Goal: Task Accomplishment & Management: Manage account settings

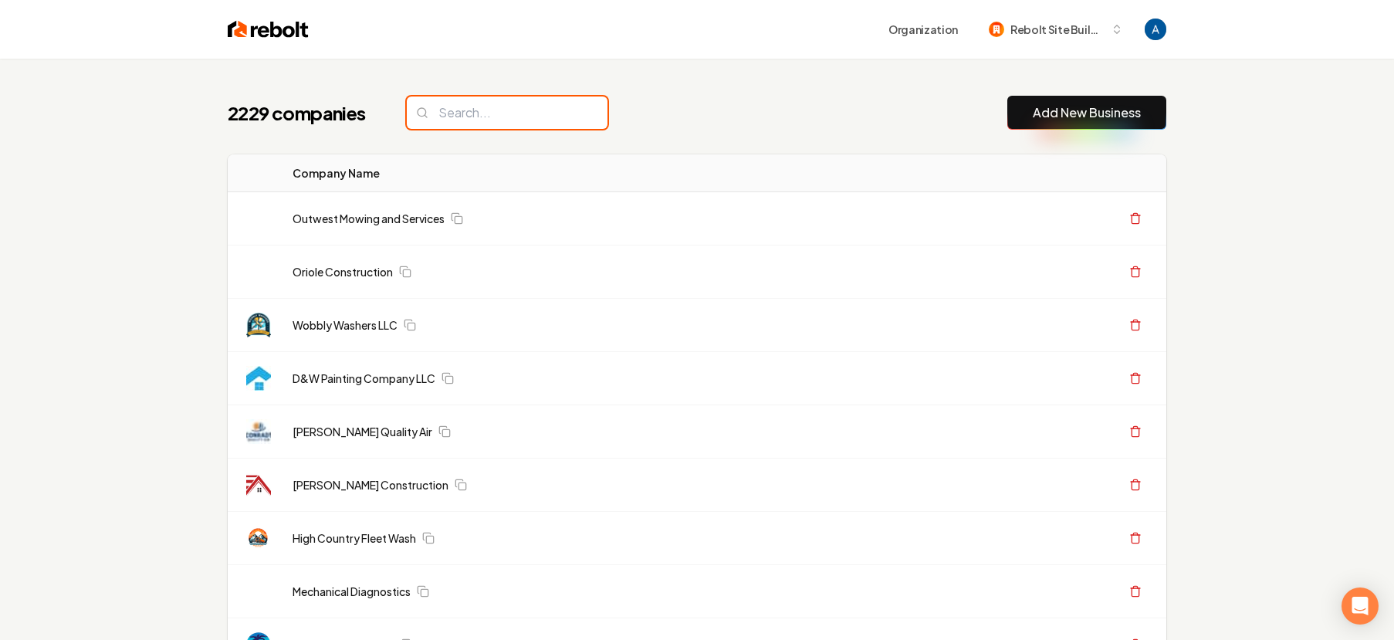
click at [497, 123] on input "search" at bounding box center [507, 113] width 201 height 32
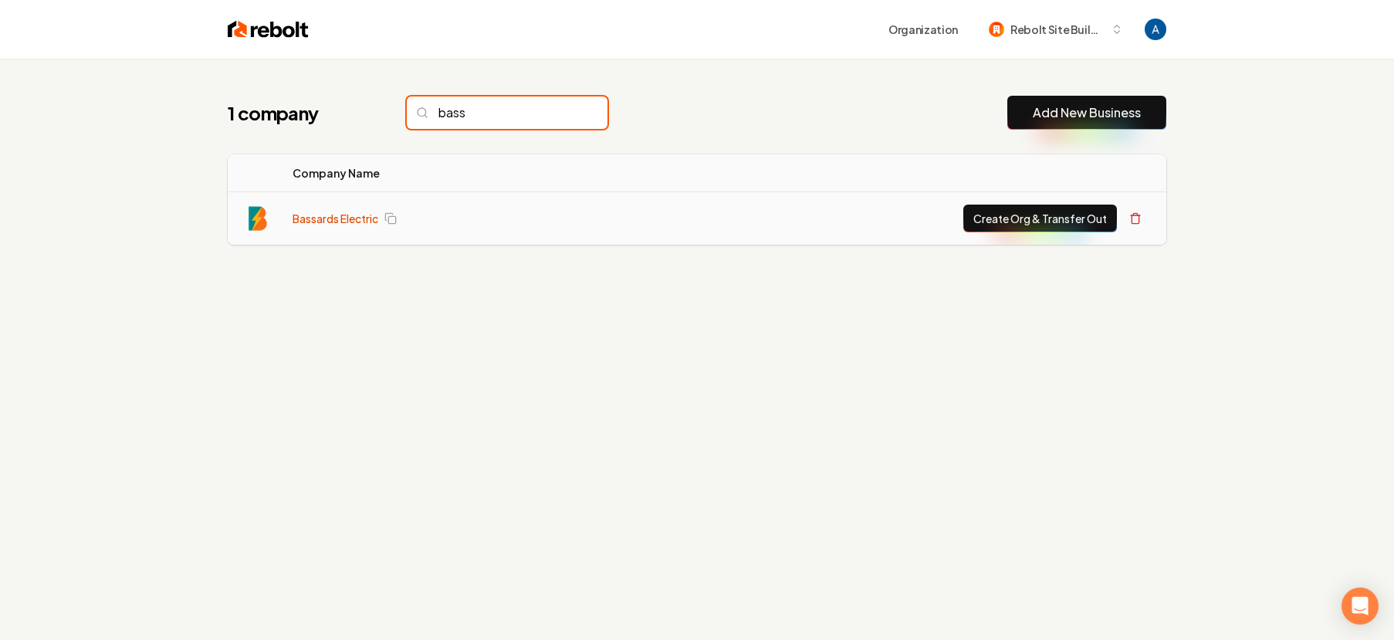
type input "bass"
click at [351, 217] on link "Bassards Electric" at bounding box center [336, 218] width 86 height 15
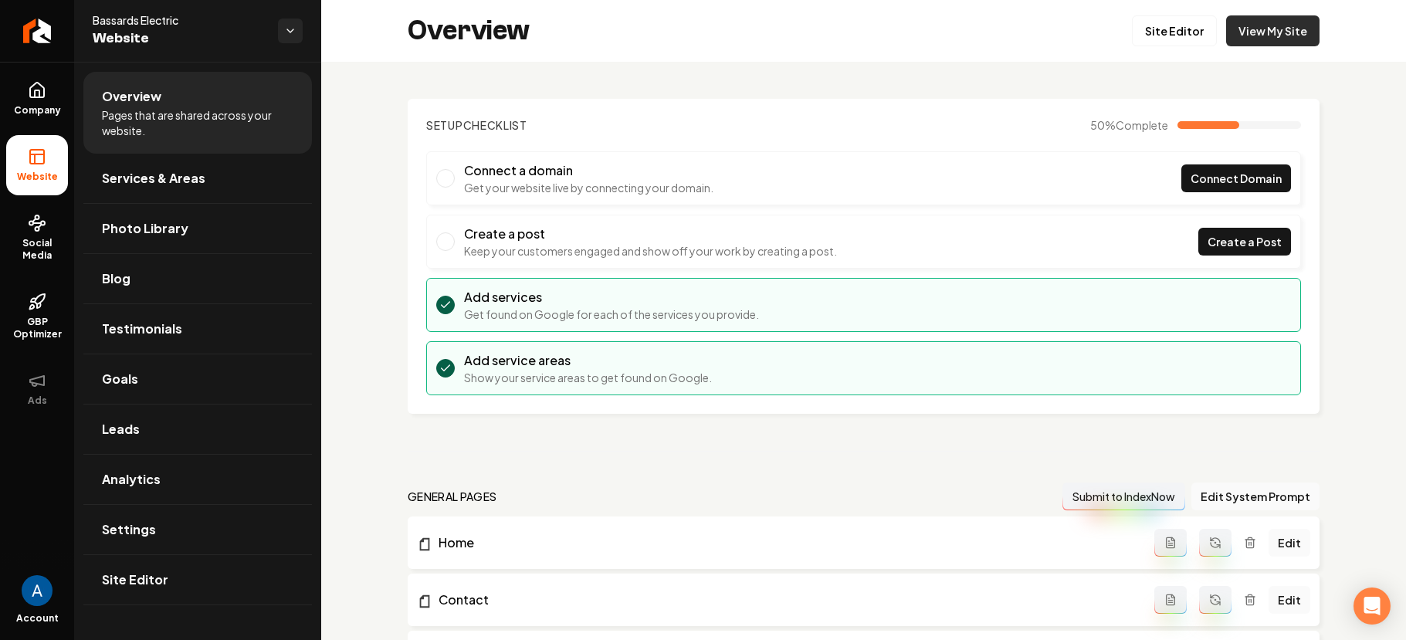
click at [1242, 36] on link "View My Site" at bounding box center [1272, 30] width 93 height 31
click at [1160, 34] on link "Site Editor" at bounding box center [1174, 30] width 85 height 31
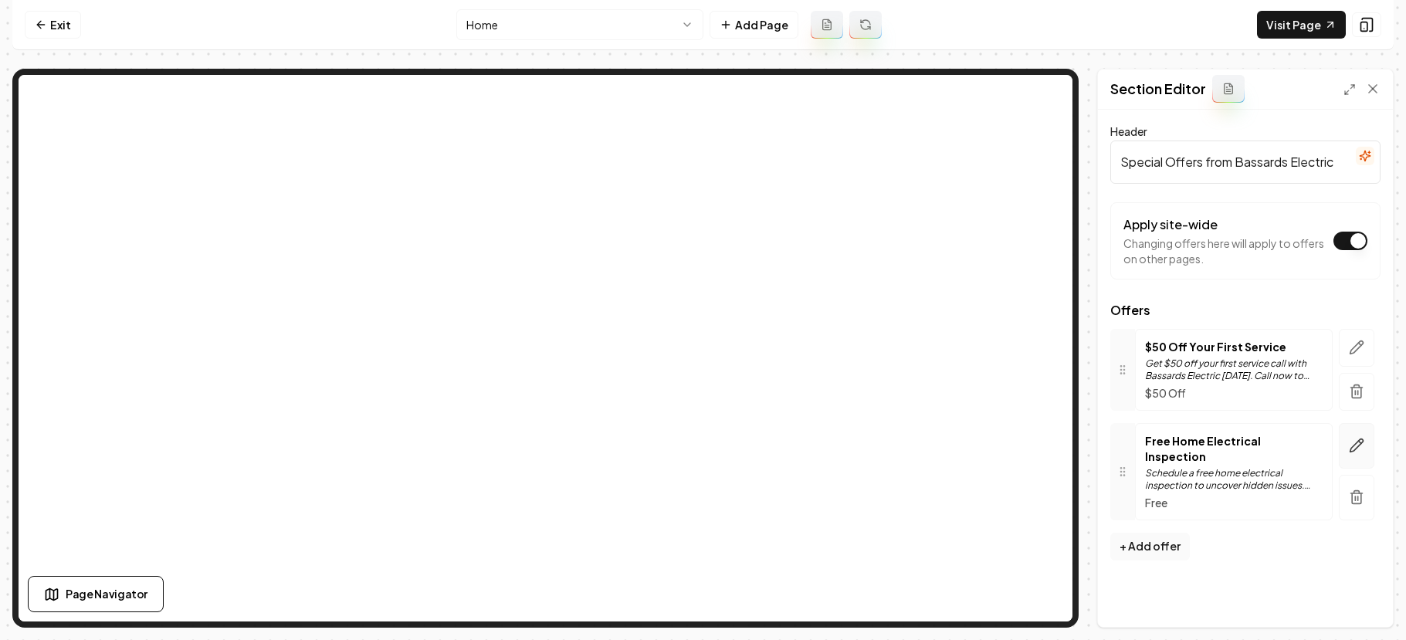
click at [1346, 440] on button "button" at bounding box center [1357, 446] width 36 height 46
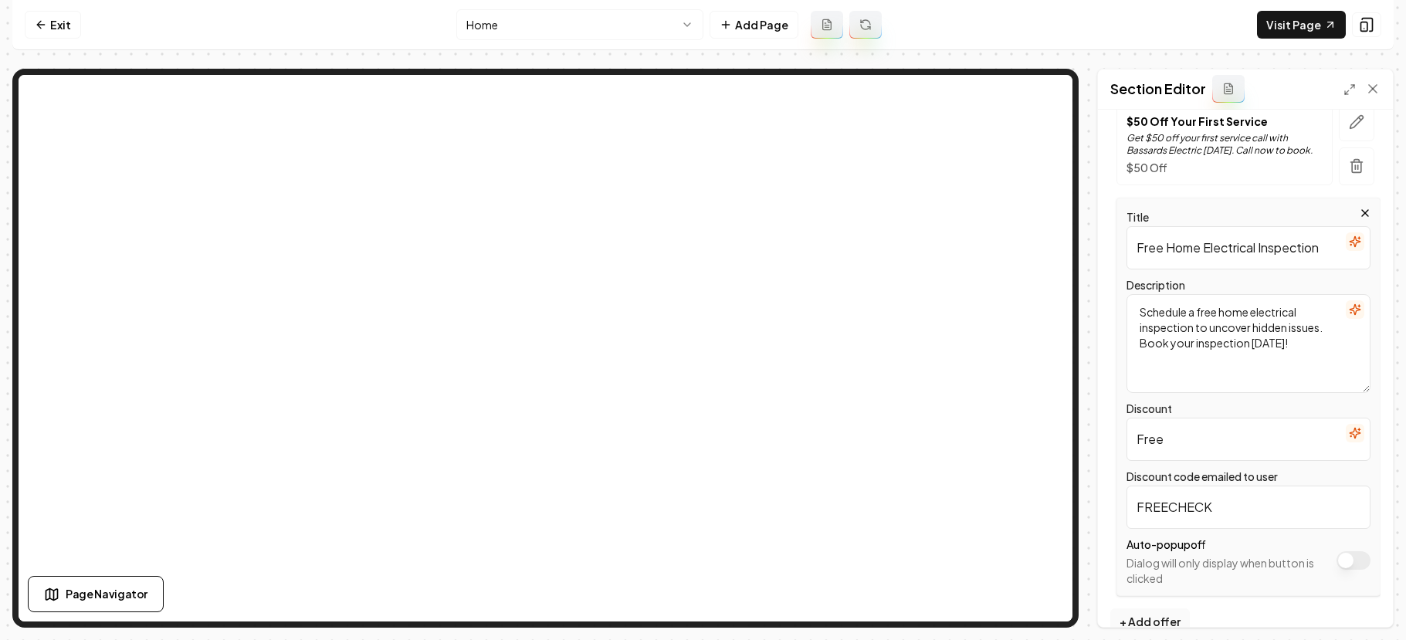
scroll to position [253, 0]
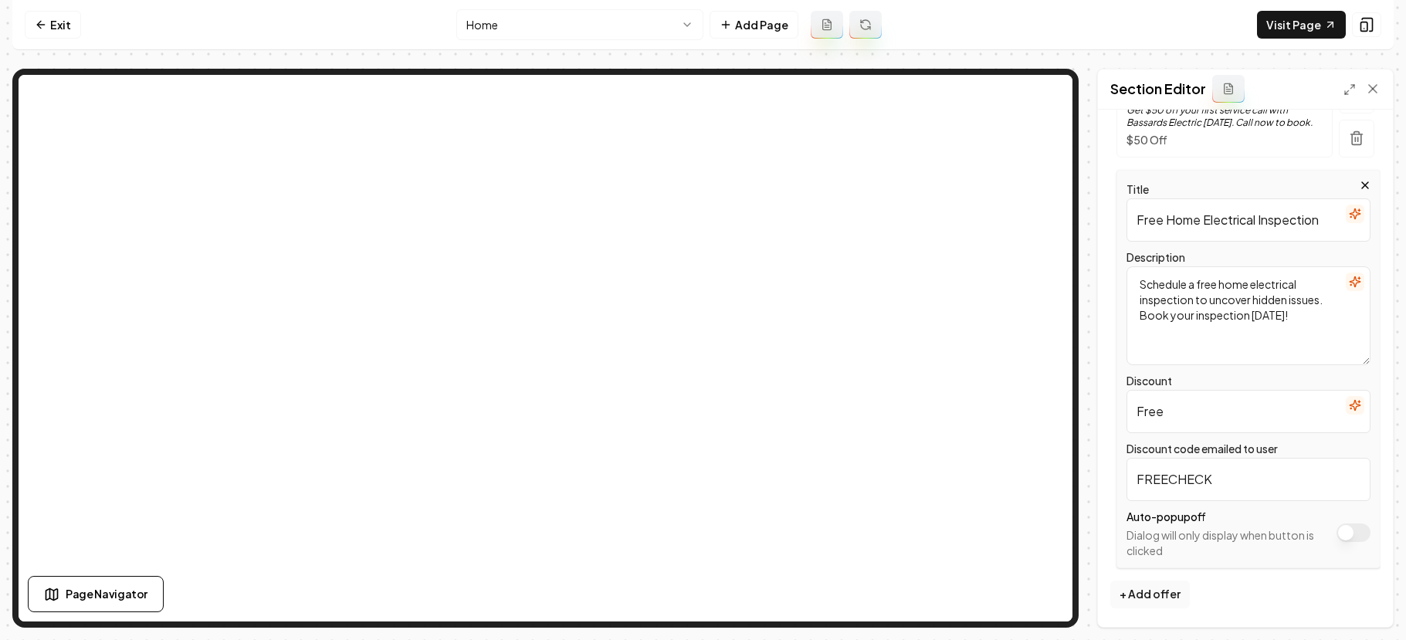
click at [1209, 419] on input "Free" at bounding box center [1249, 411] width 244 height 43
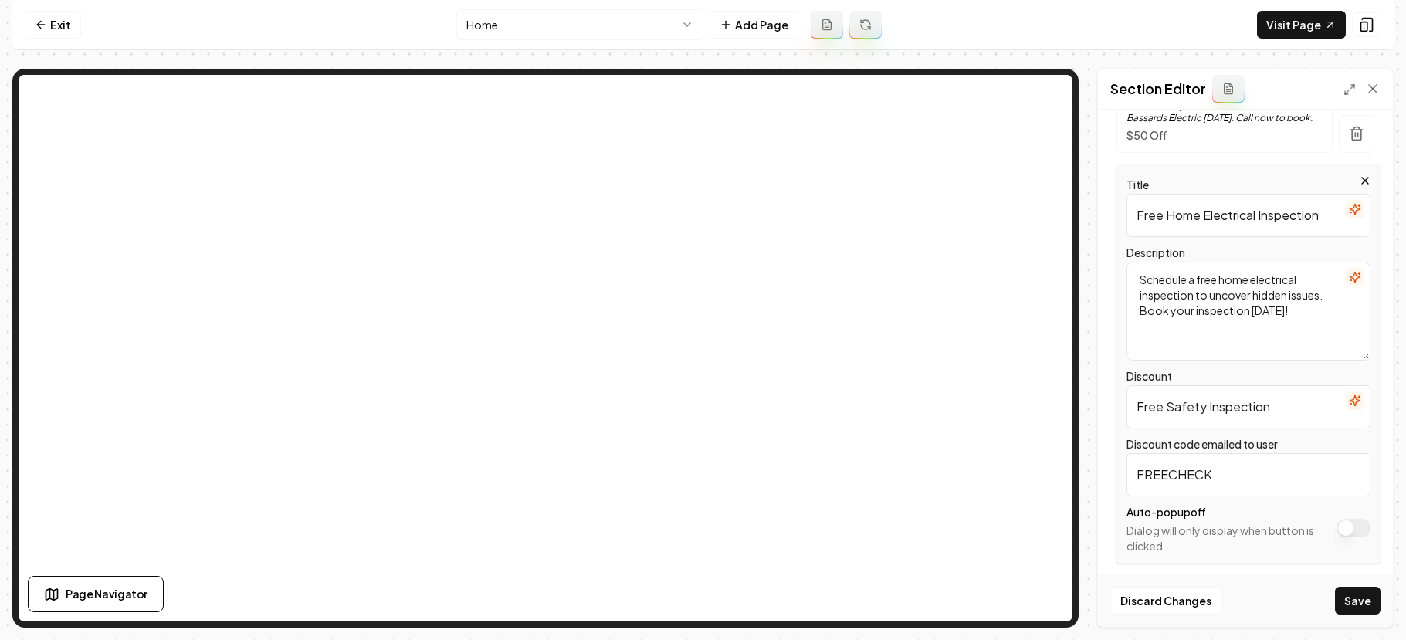
type input "Free Safety Inspection"
click at [1261, 221] on input "Free Home Electrical Inspection" at bounding box center [1249, 215] width 244 height 43
click at [1259, 219] on input "Free Home Electrical Inspection" at bounding box center [1249, 215] width 244 height 43
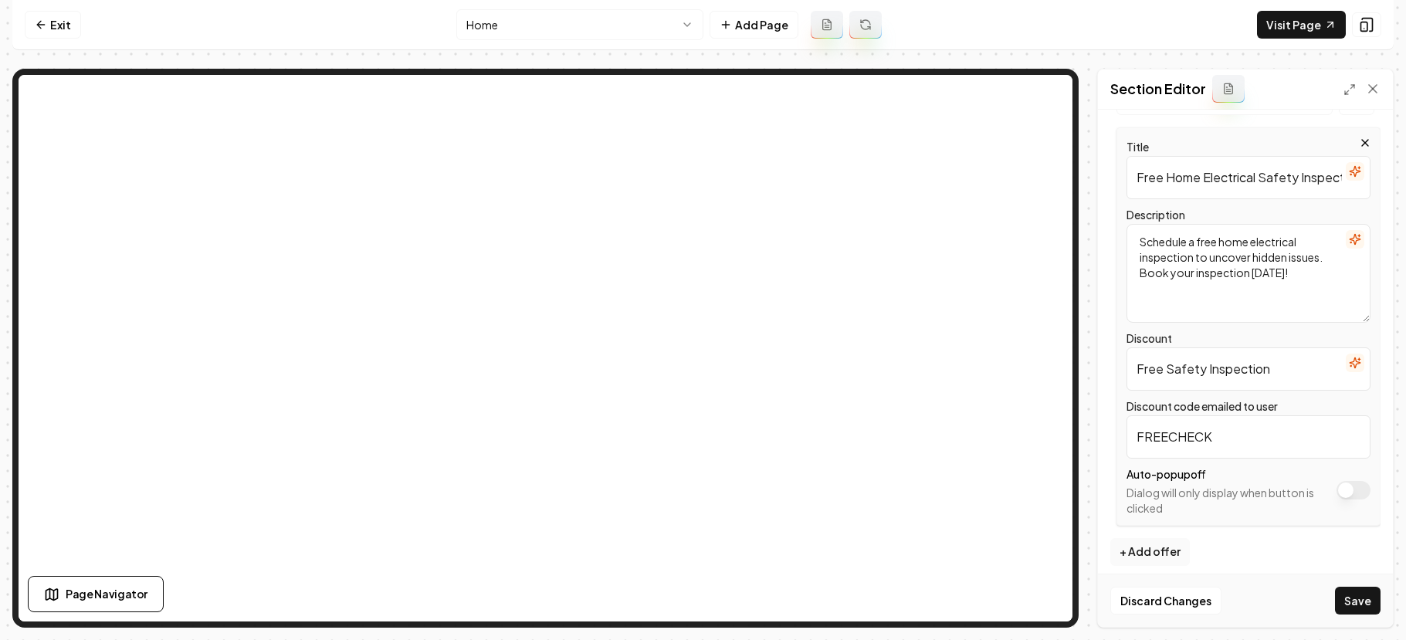
scroll to position [307, 0]
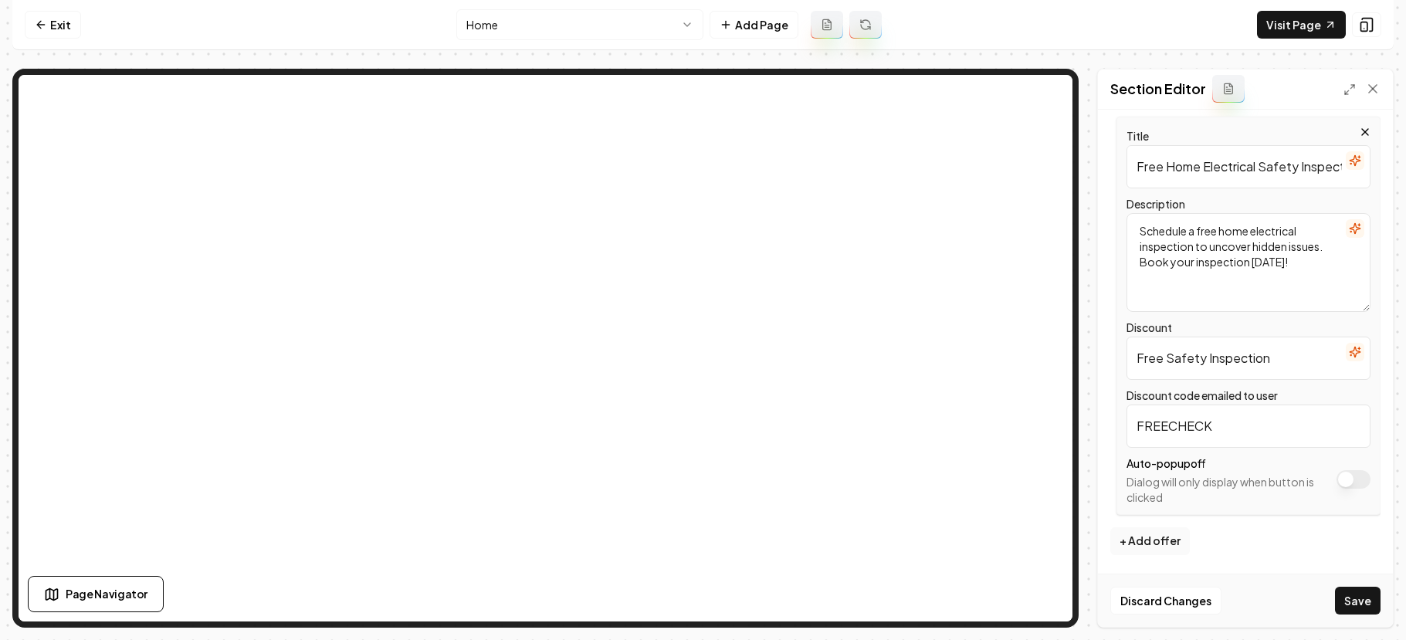
type input "Free Home Electrical Safety Inspection"
click at [1140, 249] on textarea "Schedule a free home electrical inspection to uncover hidden issues. Book your …" at bounding box center [1249, 262] width 244 height 99
type textarea "Schedule a free home electrical safety inspection to uncover hidden issues. Boo…"
click at [1365, 605] on button "Save" at bounding box center [1358, 601] width 46 height 28
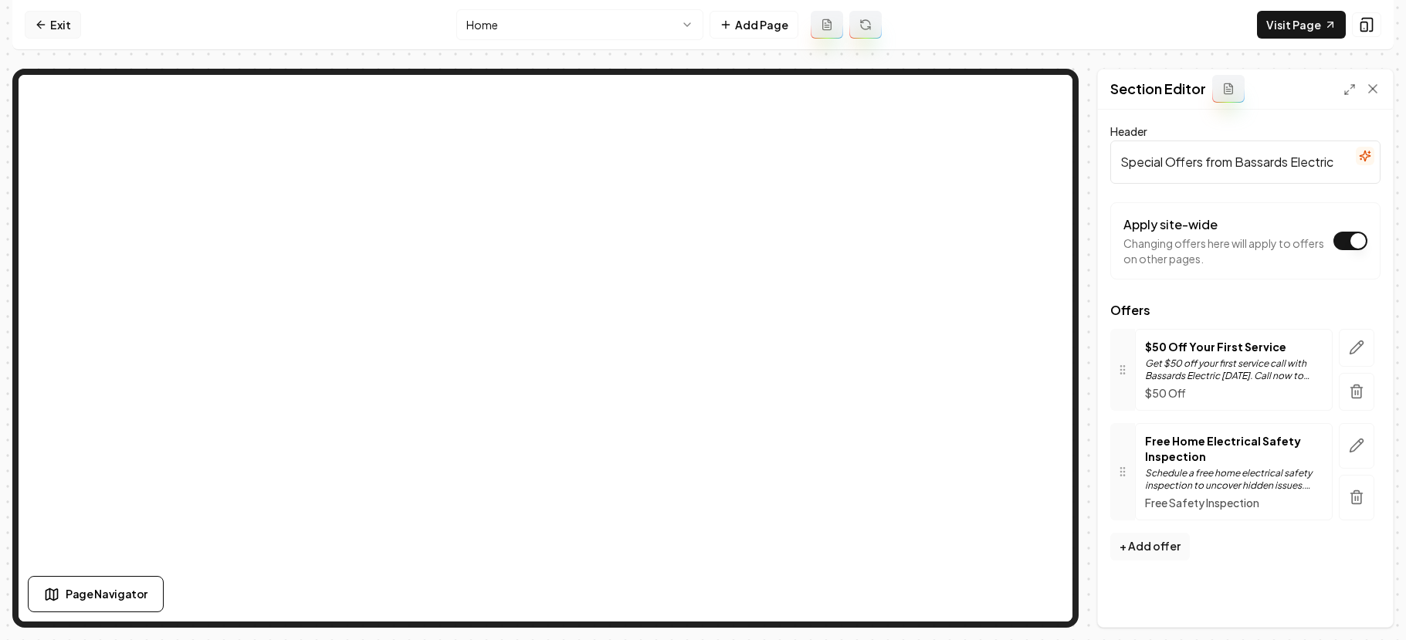
click at [59, 26] on link "Exit" at bounding box center [53, 25] width 56 height 28
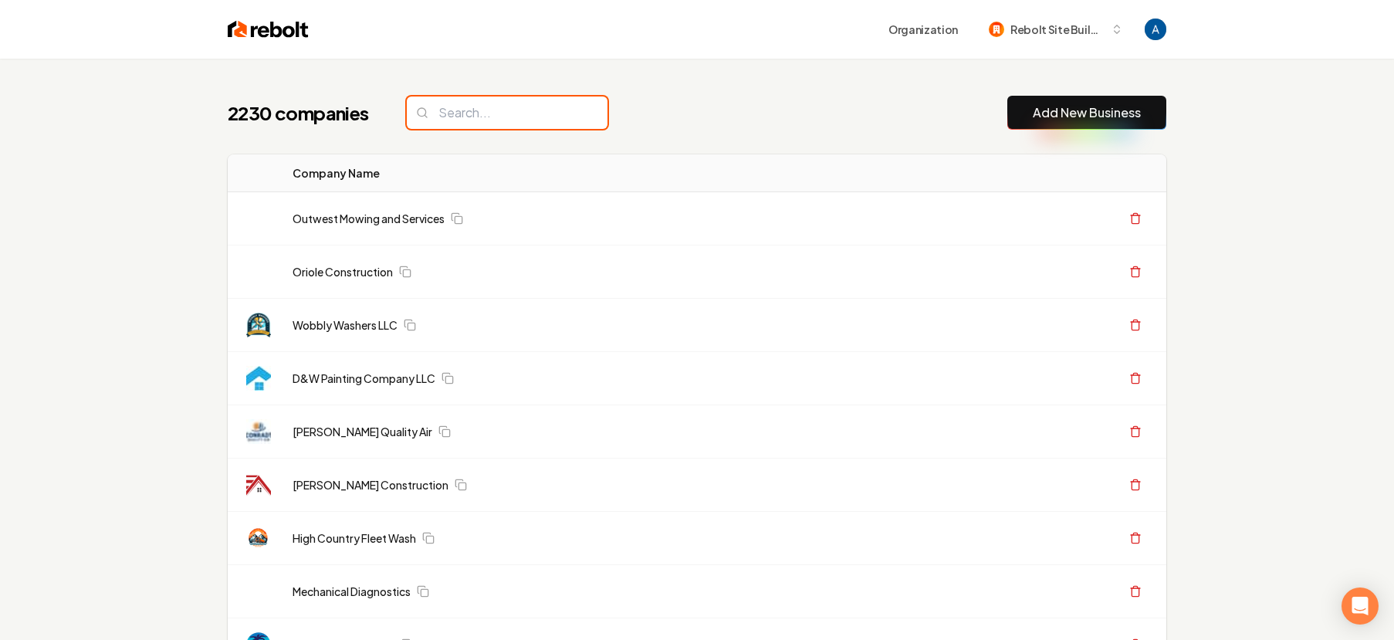
click at [523, 126] on input "search" at bounding box center [507, 113] width 201 height 32
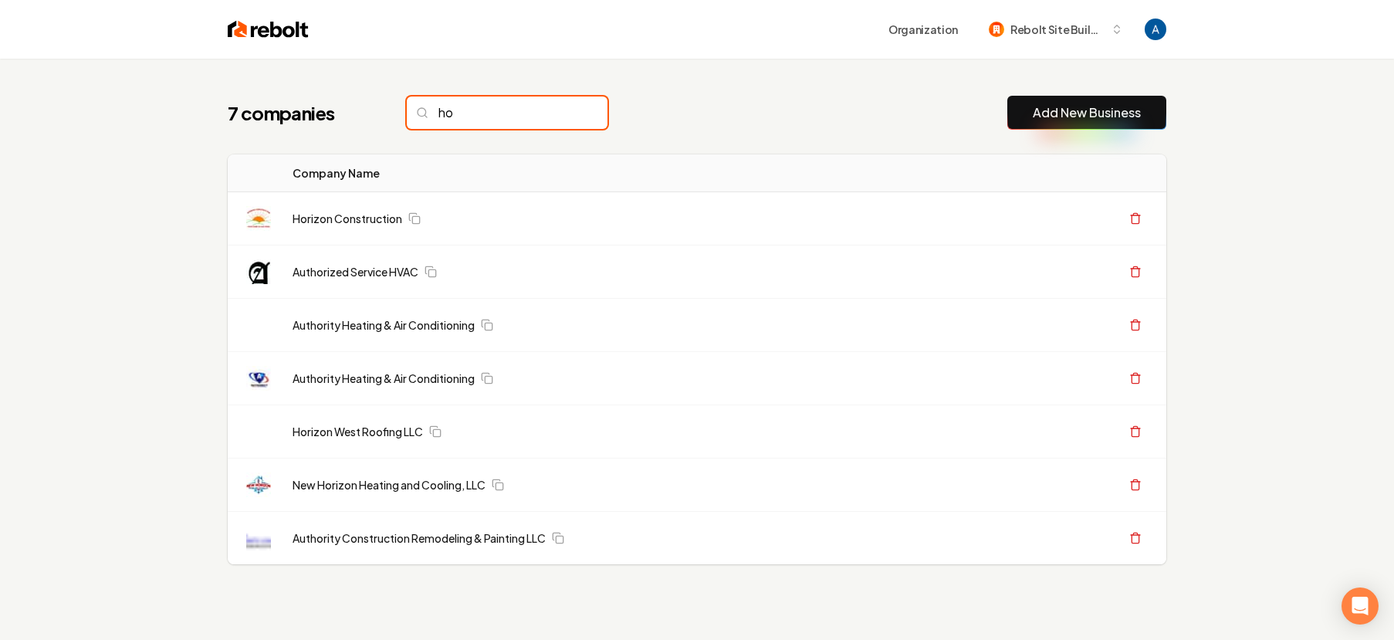
type input "h"
